Goal: Use online tool/utility

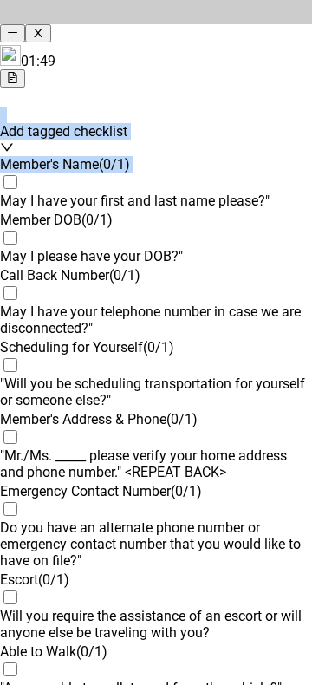
drag, startPoint x: 41, startPoint y: 174, endPoint x: 129, endPoint y: 71, distance: 135.8
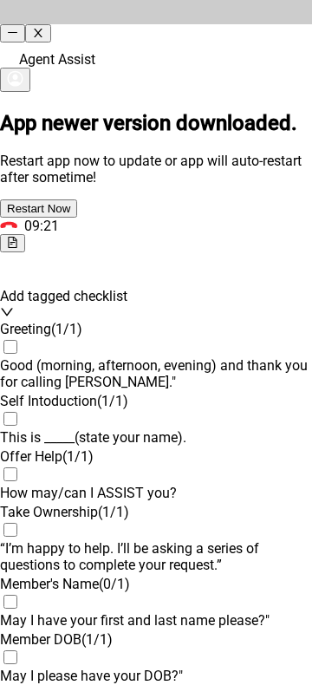
scroll to position [1905, 0]
drag, startPoint x: 78, startPoint y: 27, endPoint x: 116, endPoint y: -11, distance: 53.9
click at [129, 55] on div "Agent Assist" at bounding box center [156, 69] width 312 height 49
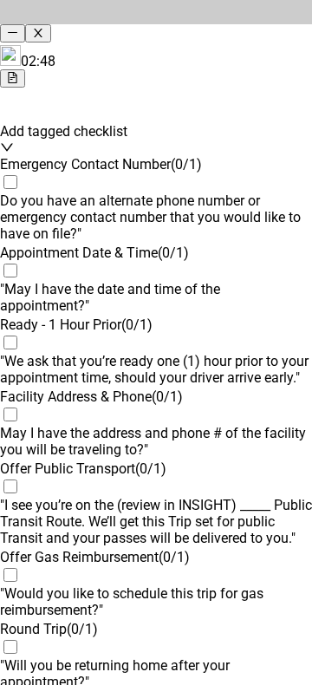
scroll to position [520, 0]
drag, startPoint x: 179, startPoint y: 404, endPoint x: 165, endPoint y: 561, distance: 157.6
drag, startPoint x: 159, startPoint y: 562, endPoint x: 155, endPoint y: 618, distance: 56.5
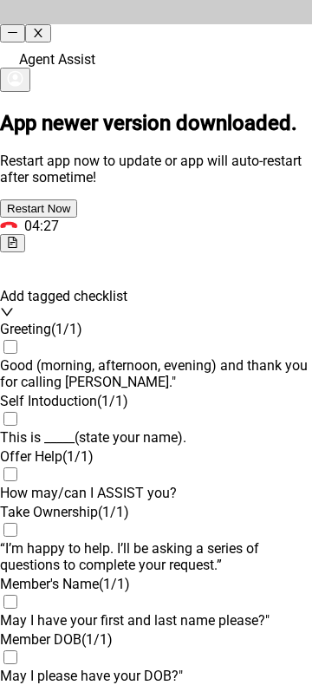
scroll to position [2087, 0]
drag, startPoint x: 147, startPoint y: 631, endPoint x: 148, endPoint y: 611, distance: 20.0
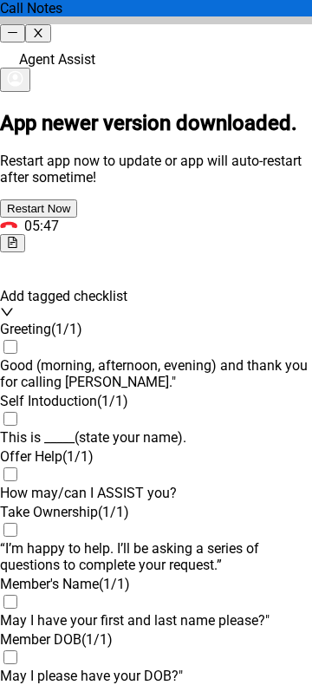
scroll to position [1905, 0]
